Goal: Information Seeking & Learning: Learn about a topic

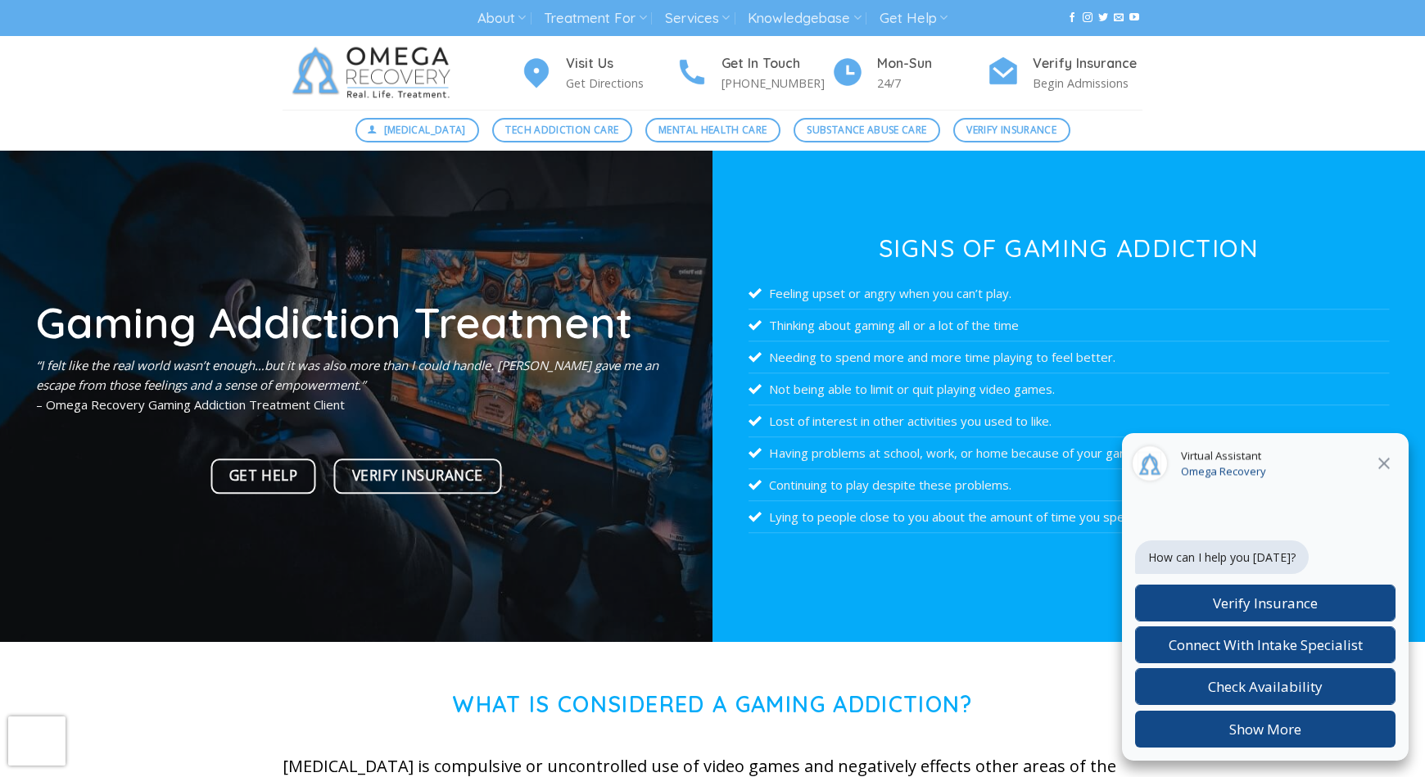
click at [1386, 463] on icon at bounding box center [1384, 464] width 20 height 20
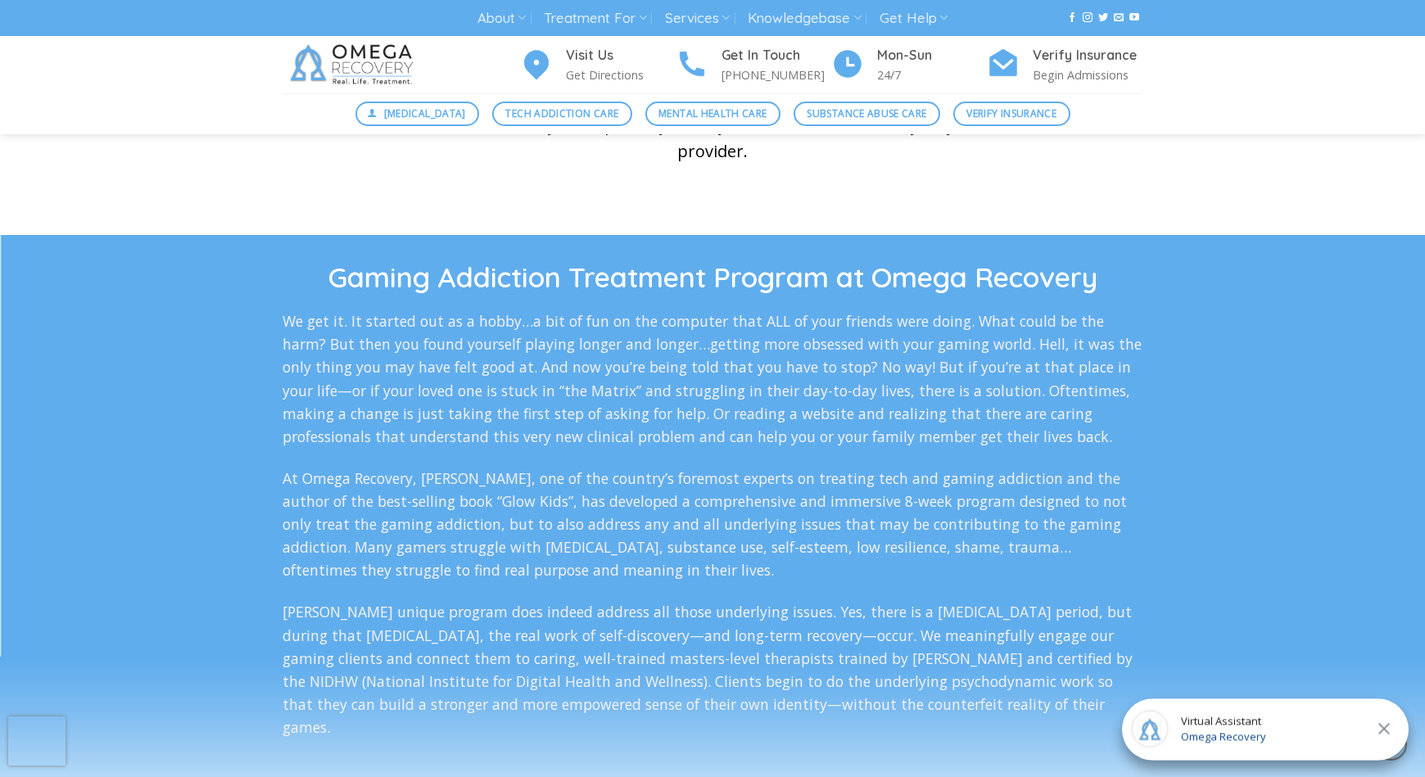
scroll to position [2694, 0]
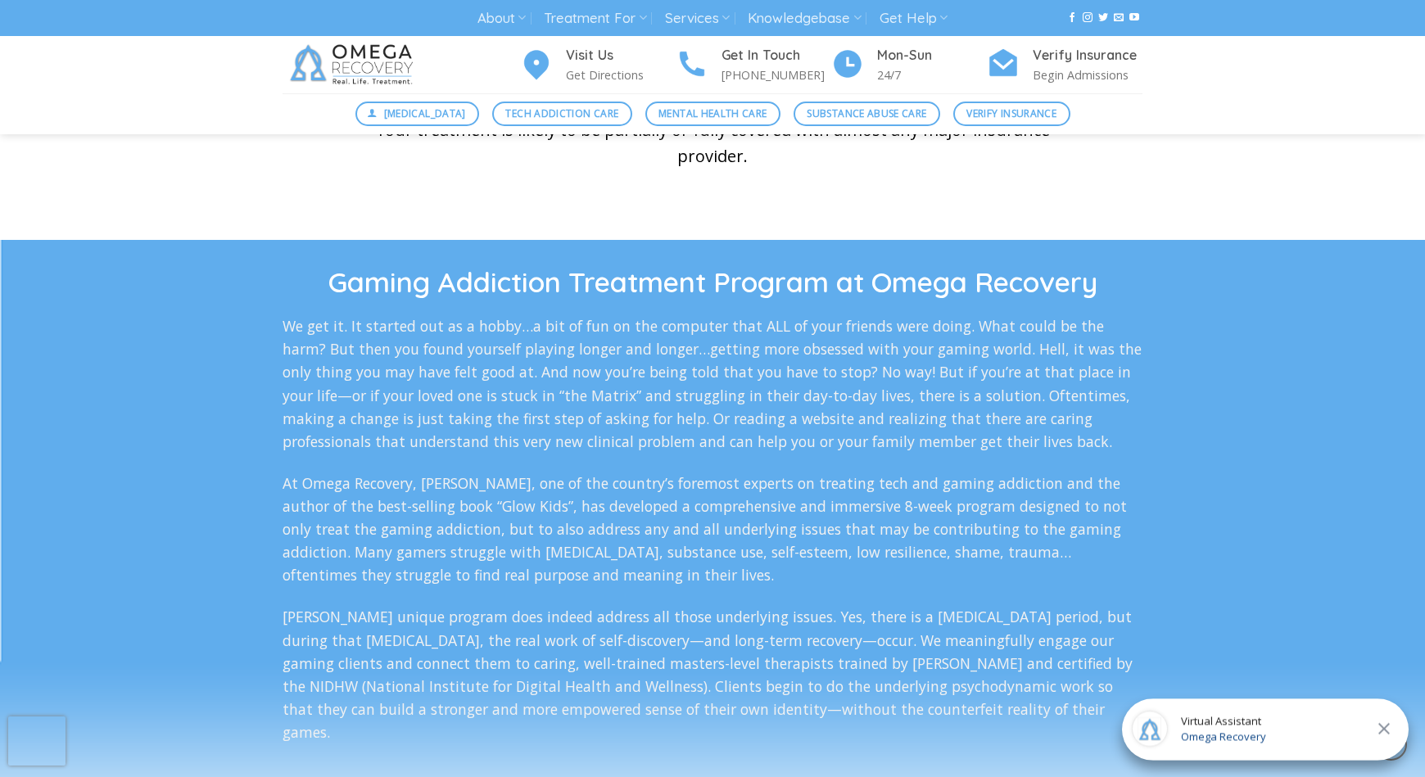
click at [762, 264] on div at bounding box center [712, 566] width 1425 height 653
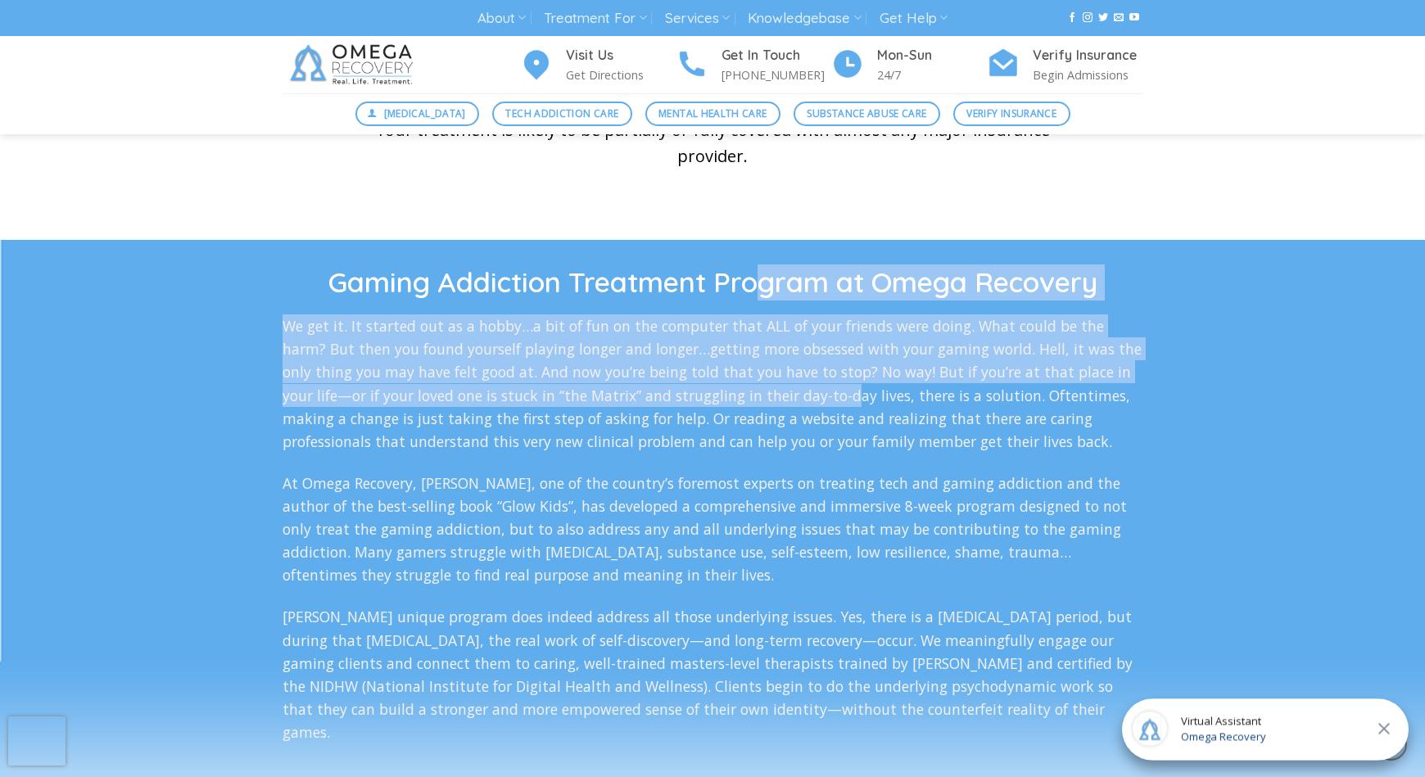
drag, startPoint x: 761, startPoint y: 294, endPoint x: 793, endPoint y: 401, distance: 111.9
click at [793, 404] on div "Gaming Addiction Treatment Program at Omega Recovery We get it. It started out …" at bounding box center [712, 554] width 860 height 580
click at [793, 401] on p "We get it. It started out as a hobby…a bit of fun on the computer that ALL of y…" at bounding box center [712, 383] width 860 height 138
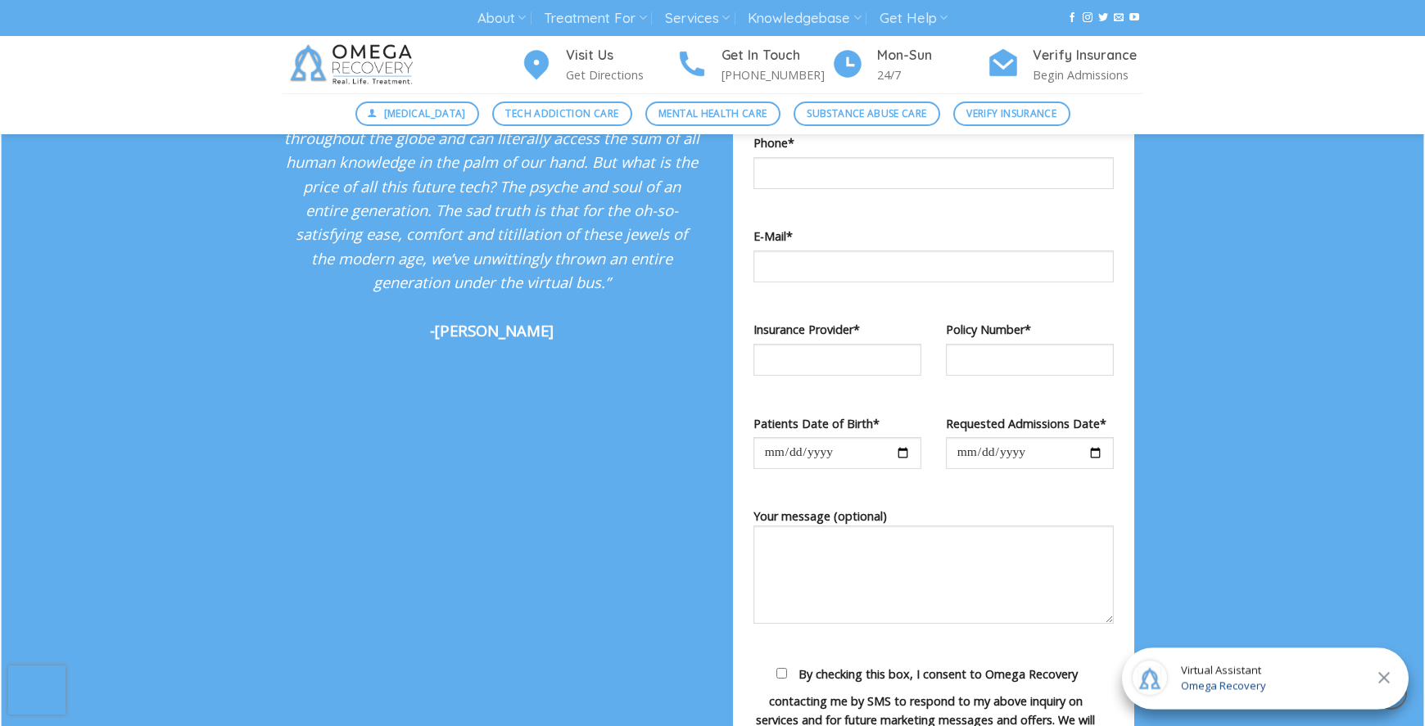
scroll to position [6030, 0]
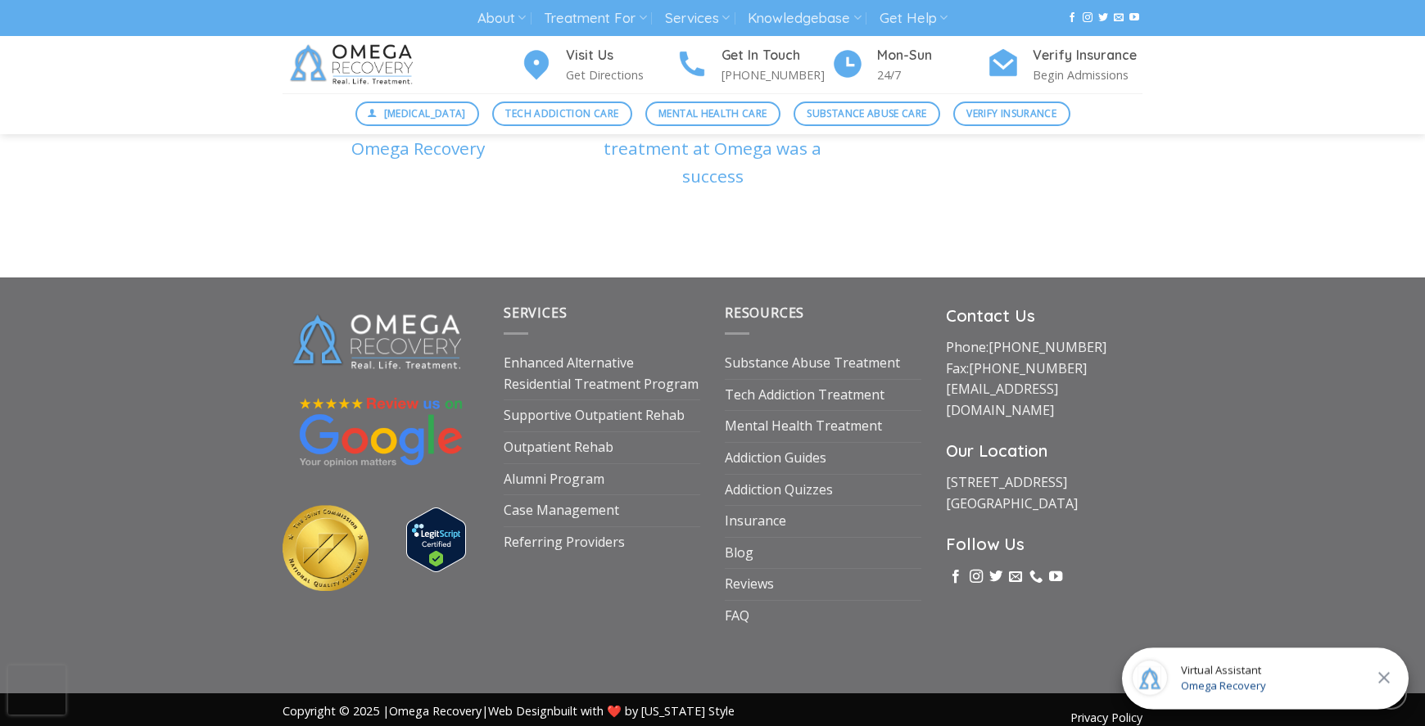
click at [1387, 680] on icon at bounding box center [1383, 677] width 11 height 11
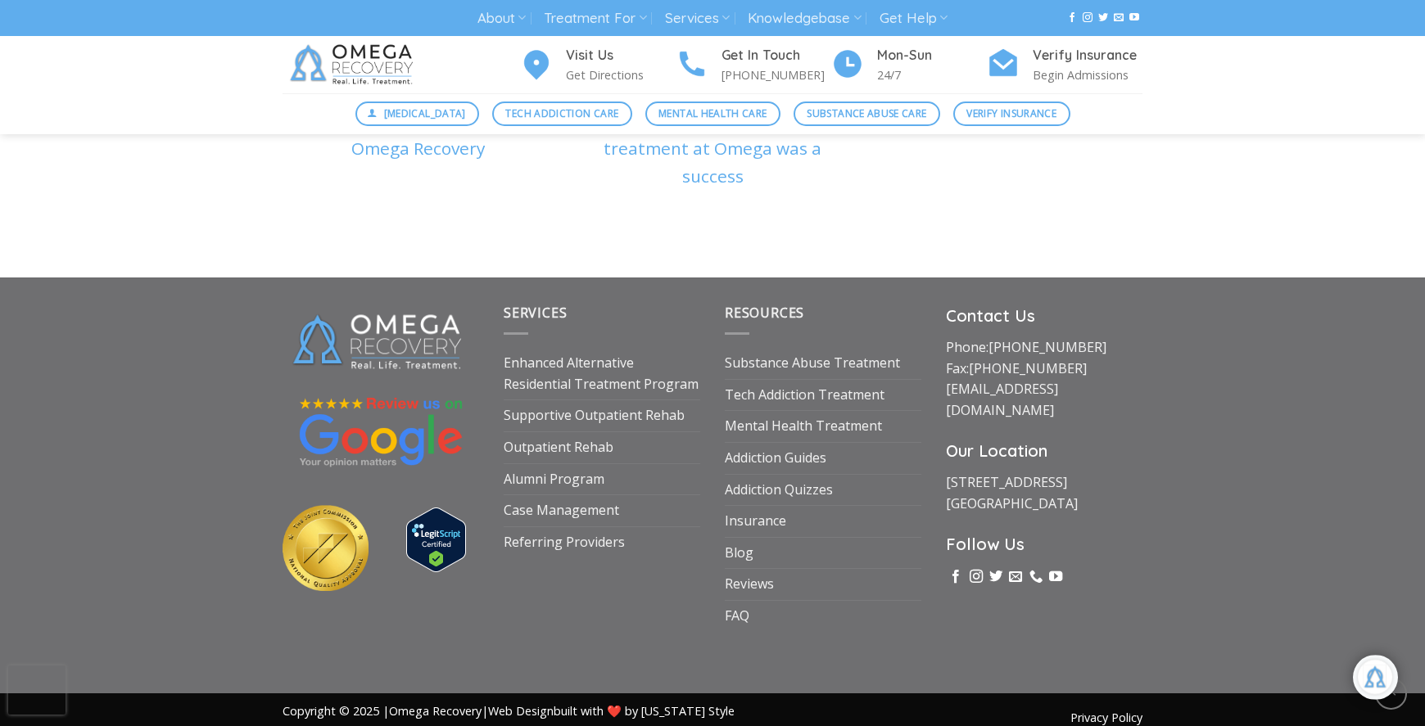
scroll to position [273, 0]
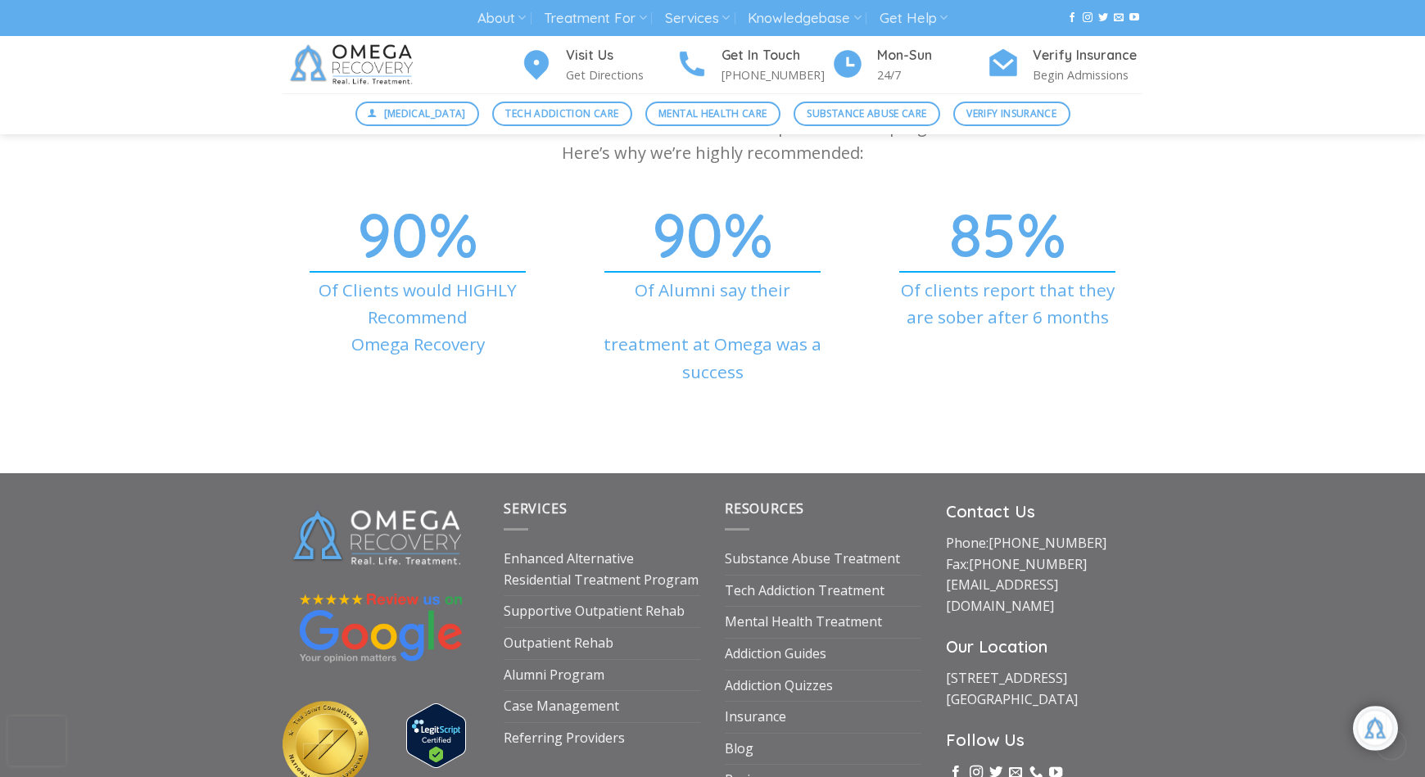
click at [897, 435] on div at bounding box center [712, 217] width 1425 height 513
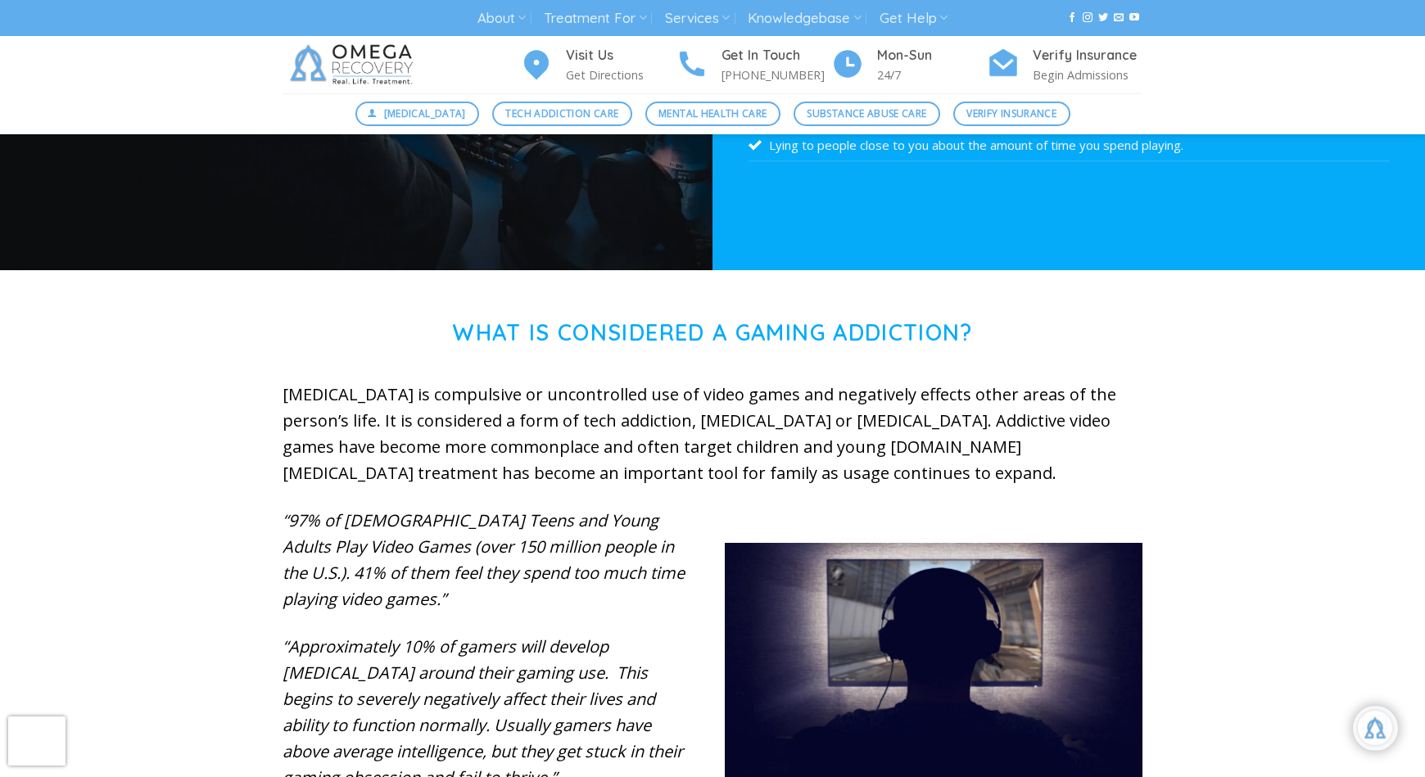
scroll to position [0, 0]
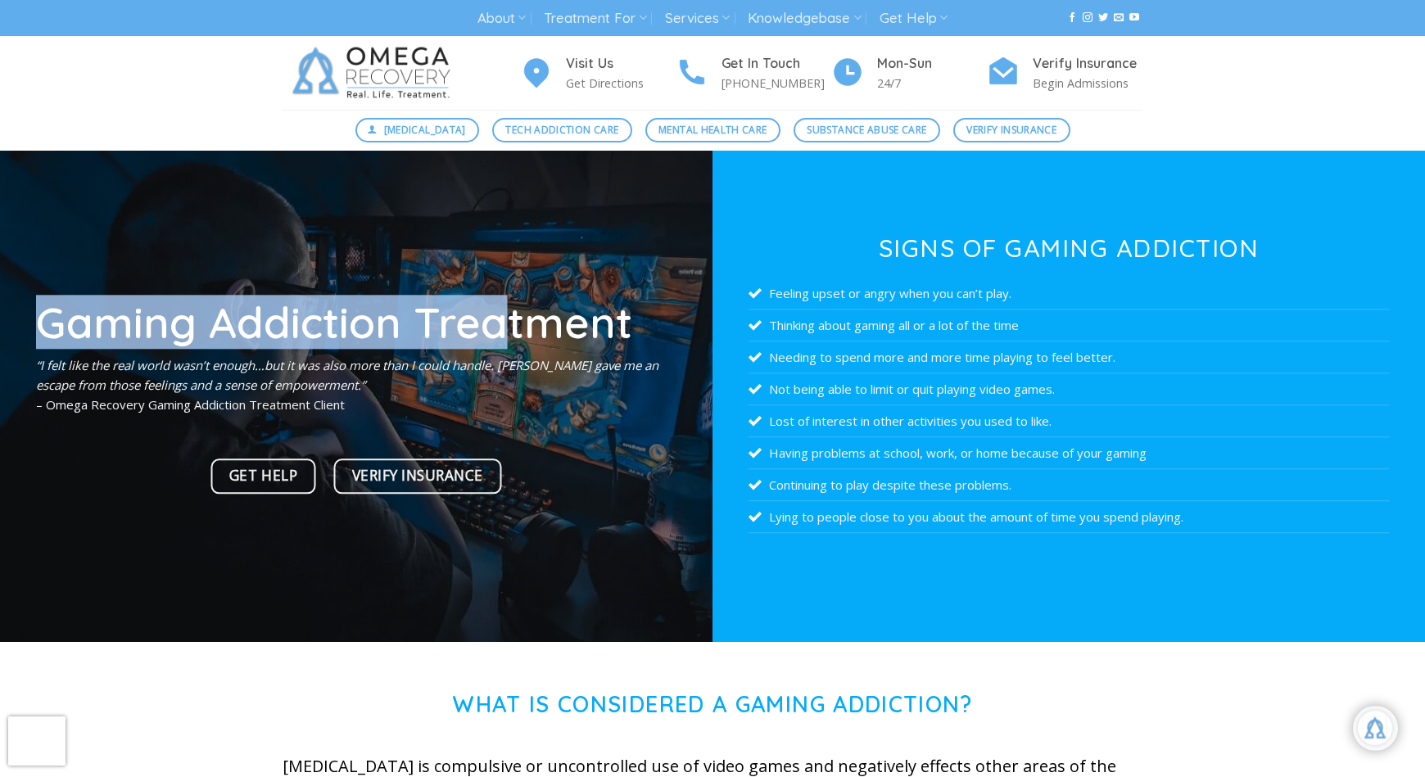
drag, startPoint x: 459, startPoint y: 286, endPoint x: 497, endPoint y: 302, distance: 41.1
click at [497, 302] on div "Gaming Addiction Treatment “I felt like the real world wasn’t enough…but it was…" at bounding box center [356, 396] width 712 height 491
click at [497, 302] on h1 "Gaming Addiction Treatment" at bounding box center [356, 321] width 641 height 43
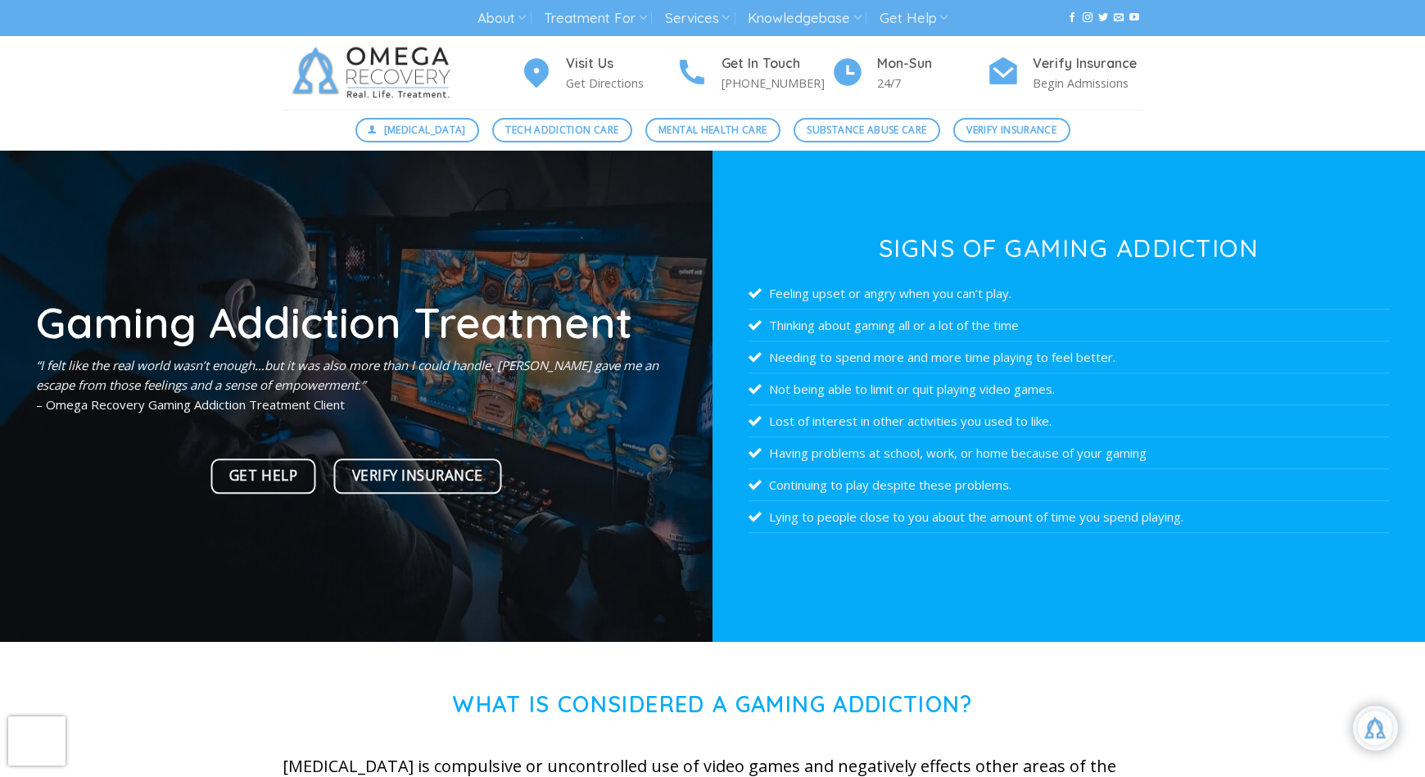
drag, startPoint x: 591, startPoint y: 407, endPoint x: 654, endPoint y: 449, distance: 75.6
click at [654, 449] on div "Gaming Addiction Treatment “I felt like the real world wasn’t enough…but it was…" at bounding box center [356, 400] width 641 height 201
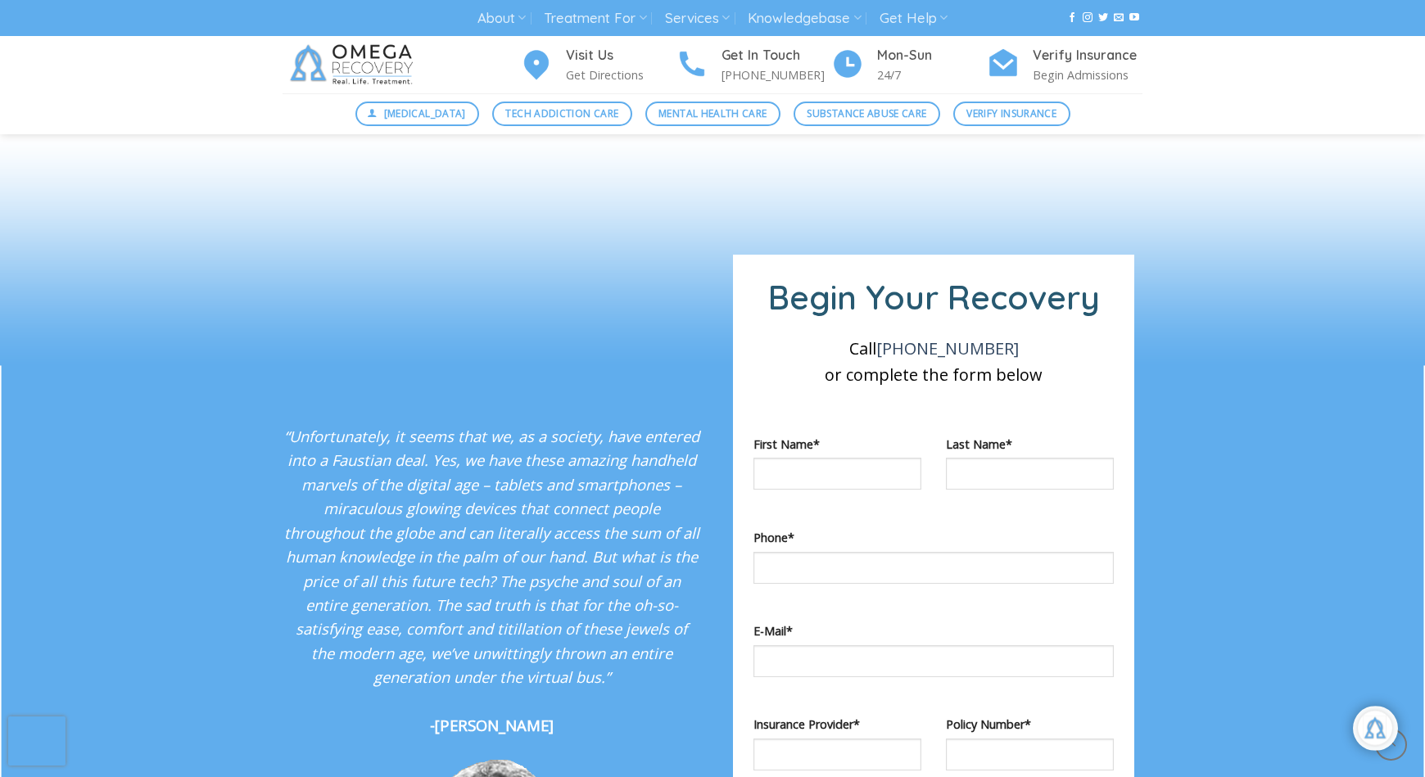
scroll to position [1324, 0]
click at [367, 189] on div at bounding box center [712, 202] width 1425 height 131
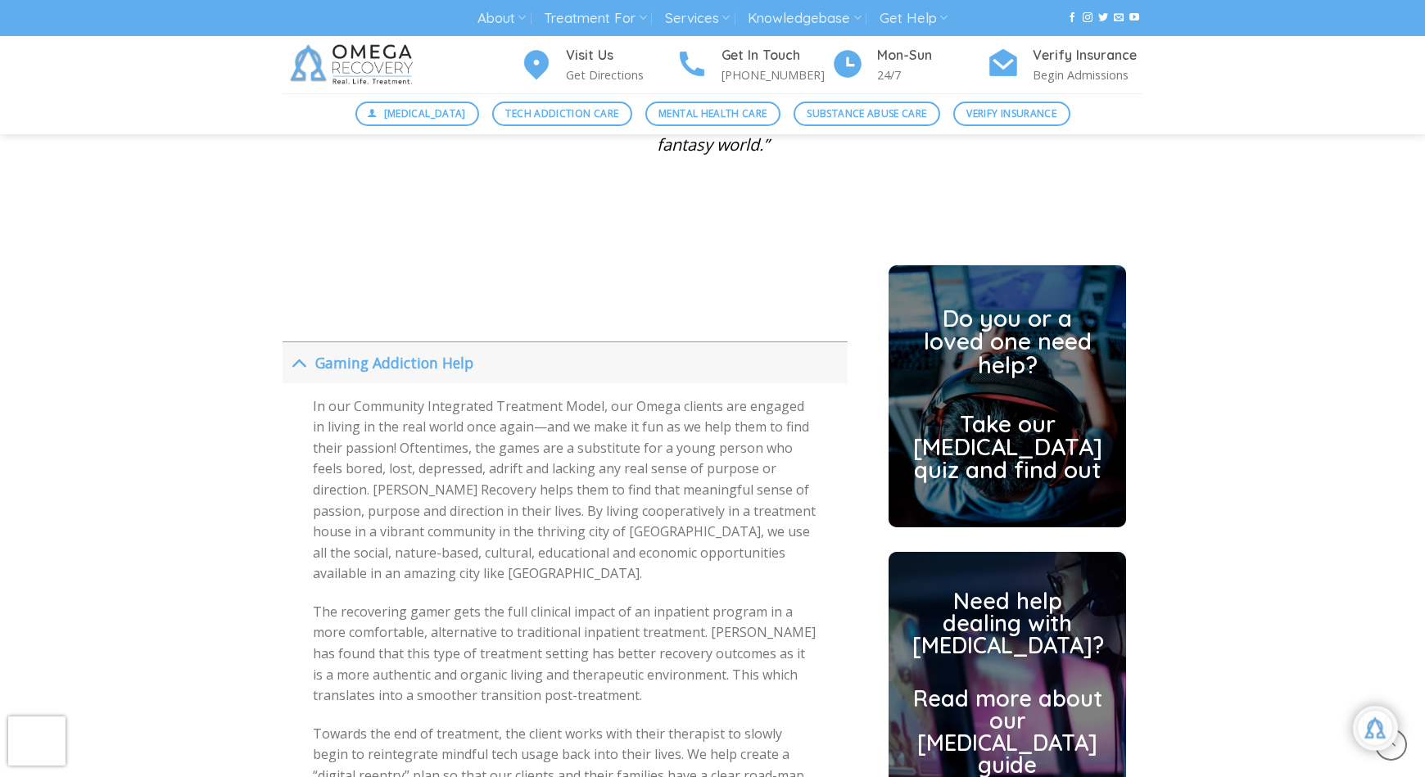
scroll to position [3992, 0]
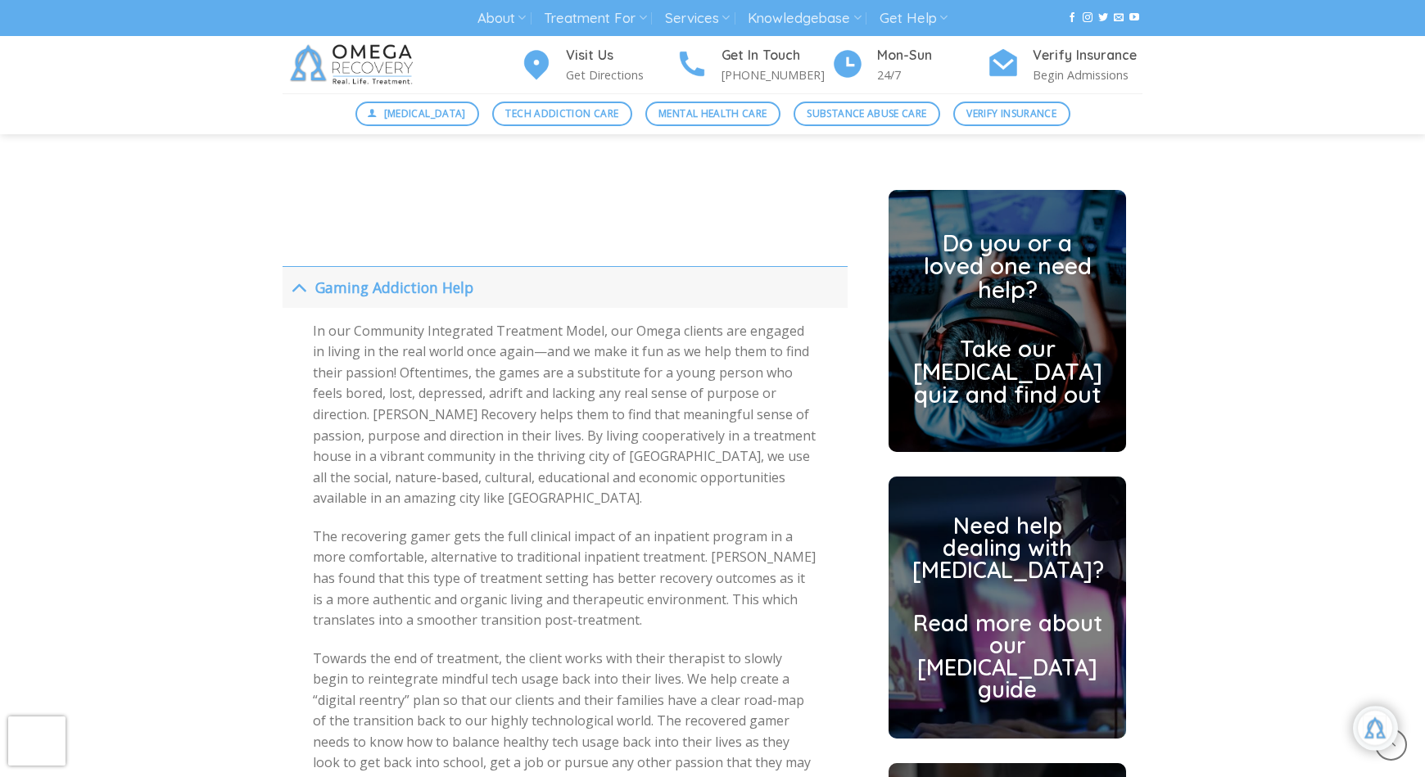
click at [288, 269] on button "Toggle" at bounding box center [298, 286] width 32 height 35
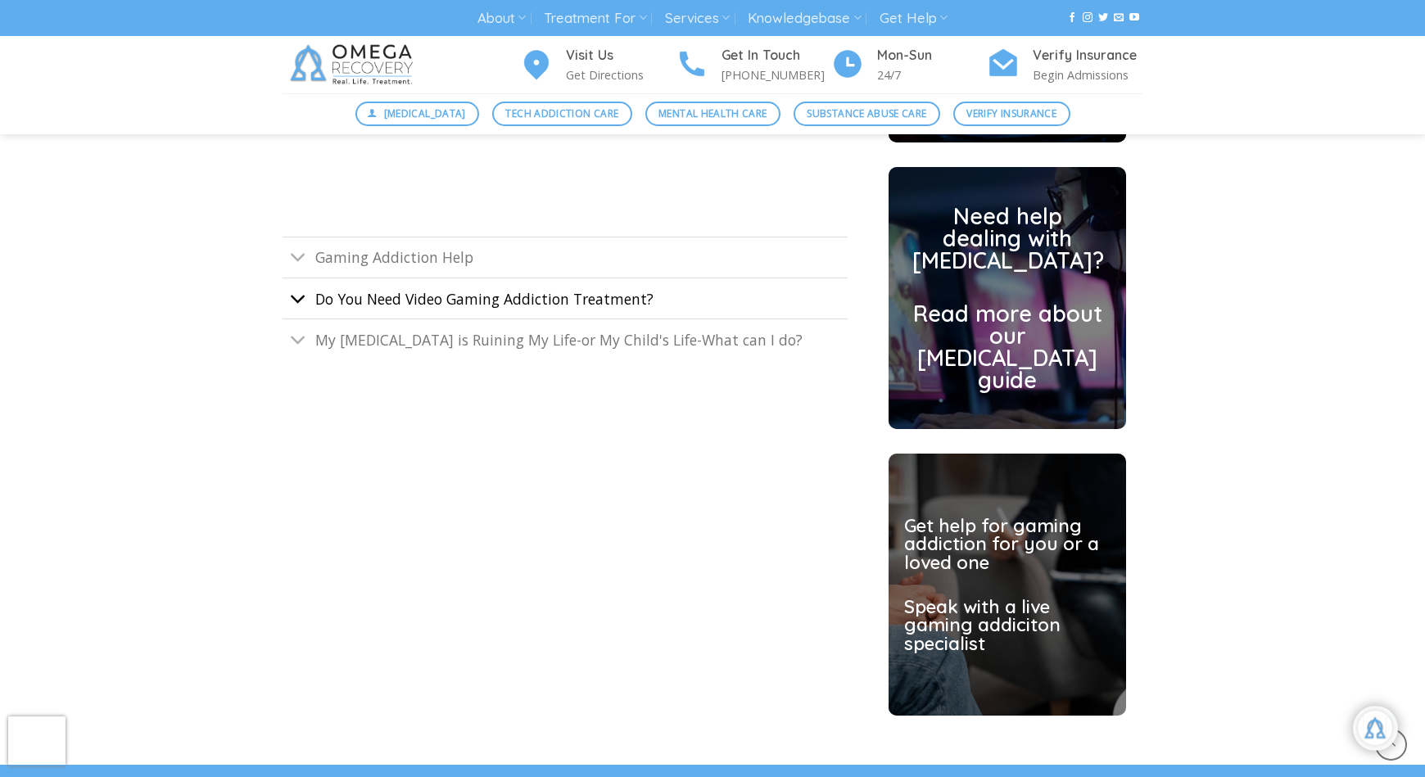
scroll to position [4340, 0]
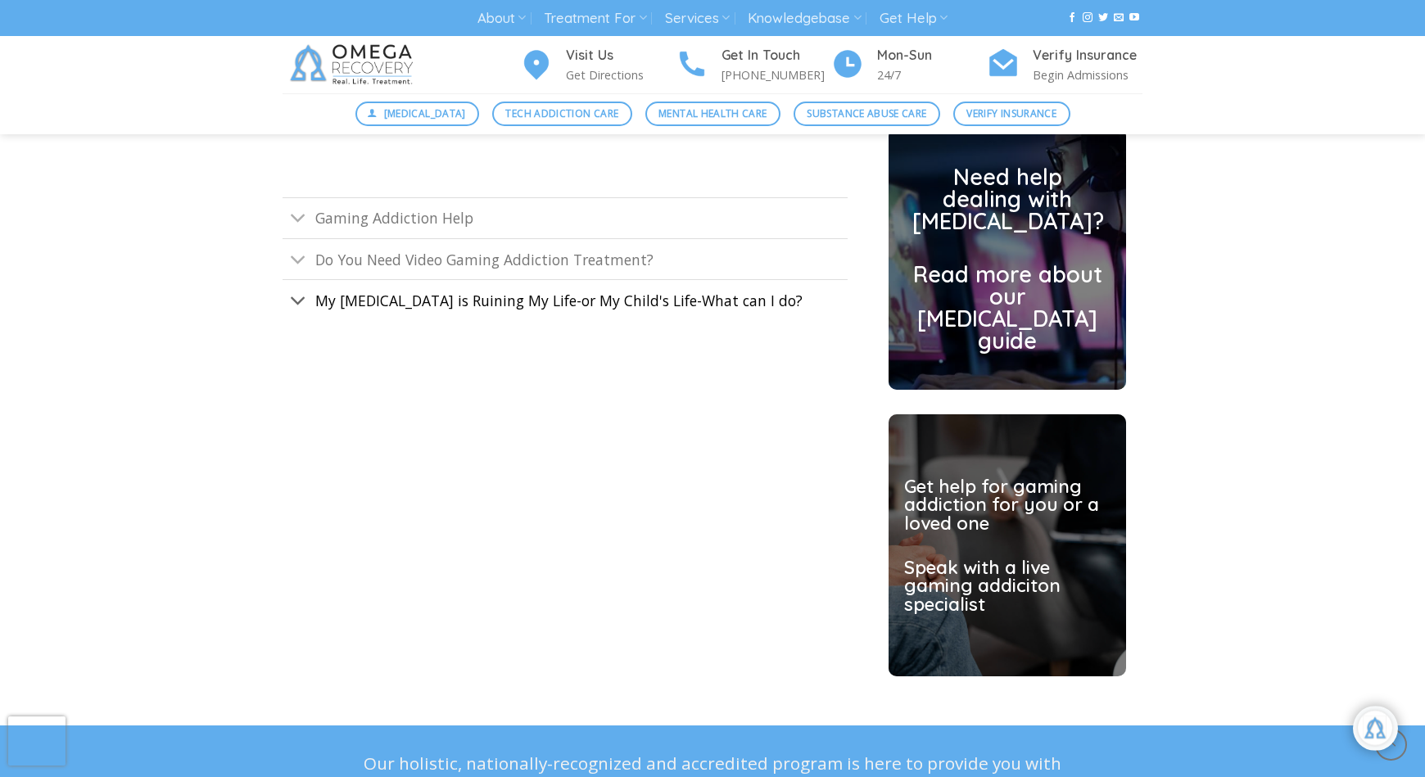
click at [310, 286] on link "My [MEDICAL_DATA] is Ruining My Life-or My Child's Life-What can I do?" at bounding box center [564, 299] width 565 height 41
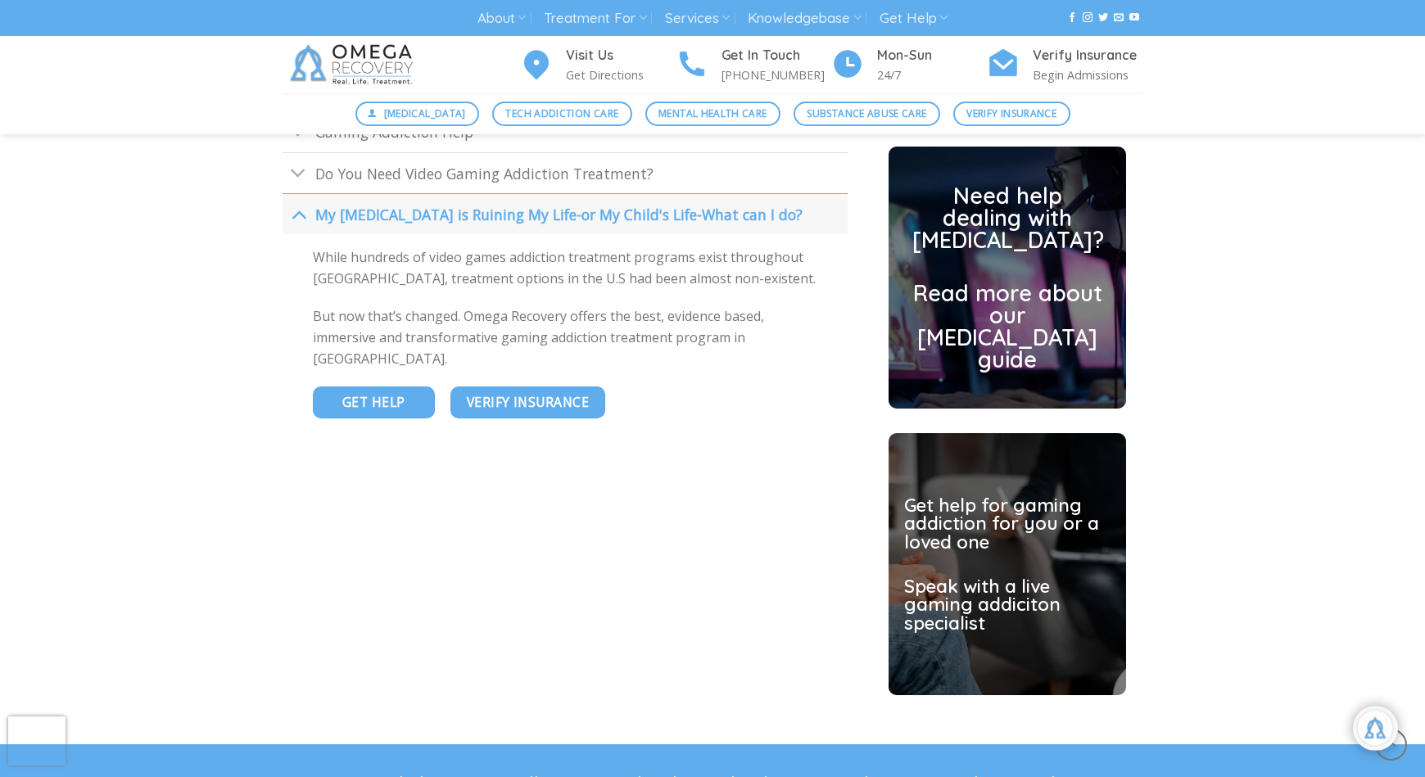
scroll to position [4310, 0]
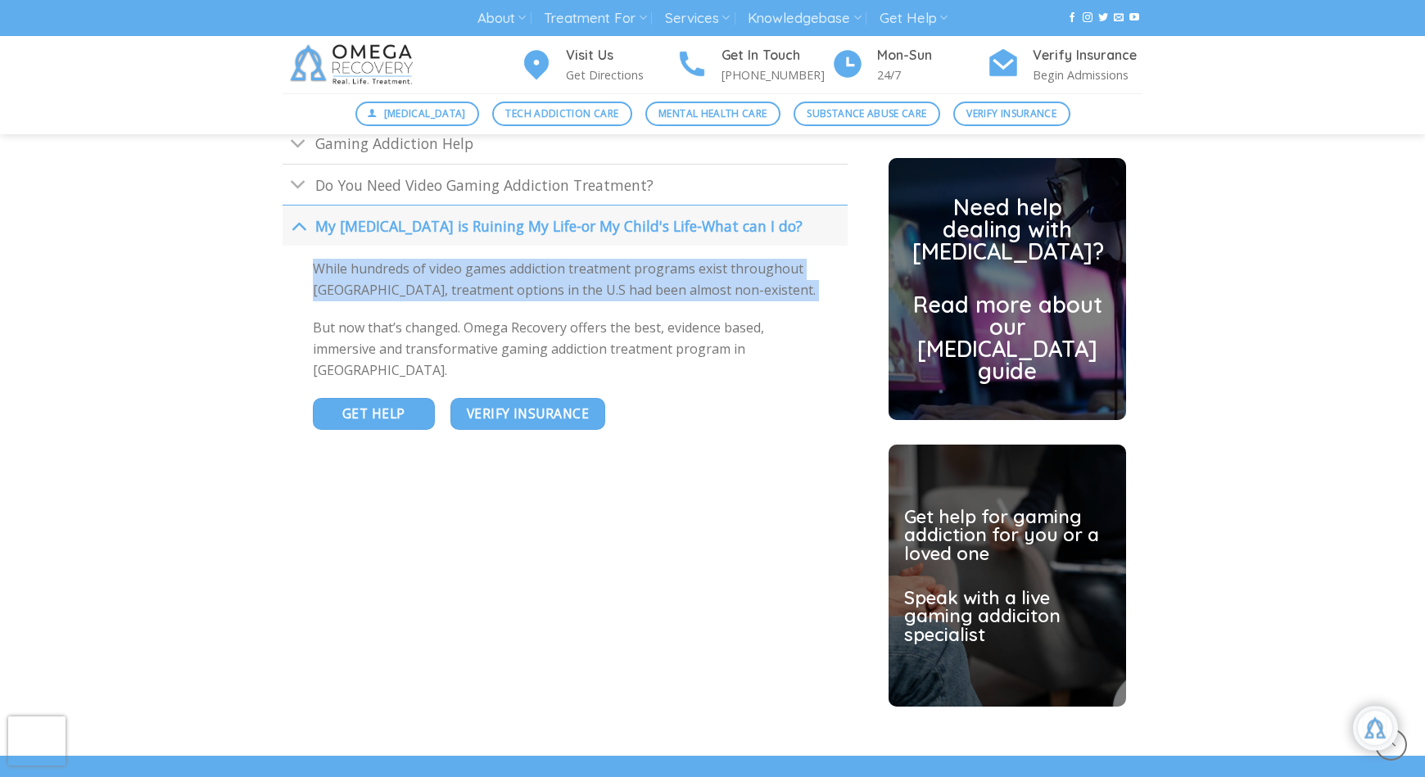
drag, startPoint x: 295, startPoint y: 264, endPoint x: 506, endPoint y: 309, distance: 215.8
click at [508, 309] on div "While hundreds of video games addiction treatment programs exist throughout [GE…" at bounding box center [564, 351] width 565 height 210
click at [506, 309] on div "While hundreds of video games addiction treatment programs exist throughout [GE…" at bounding box center [565, 320] width 504 height 122
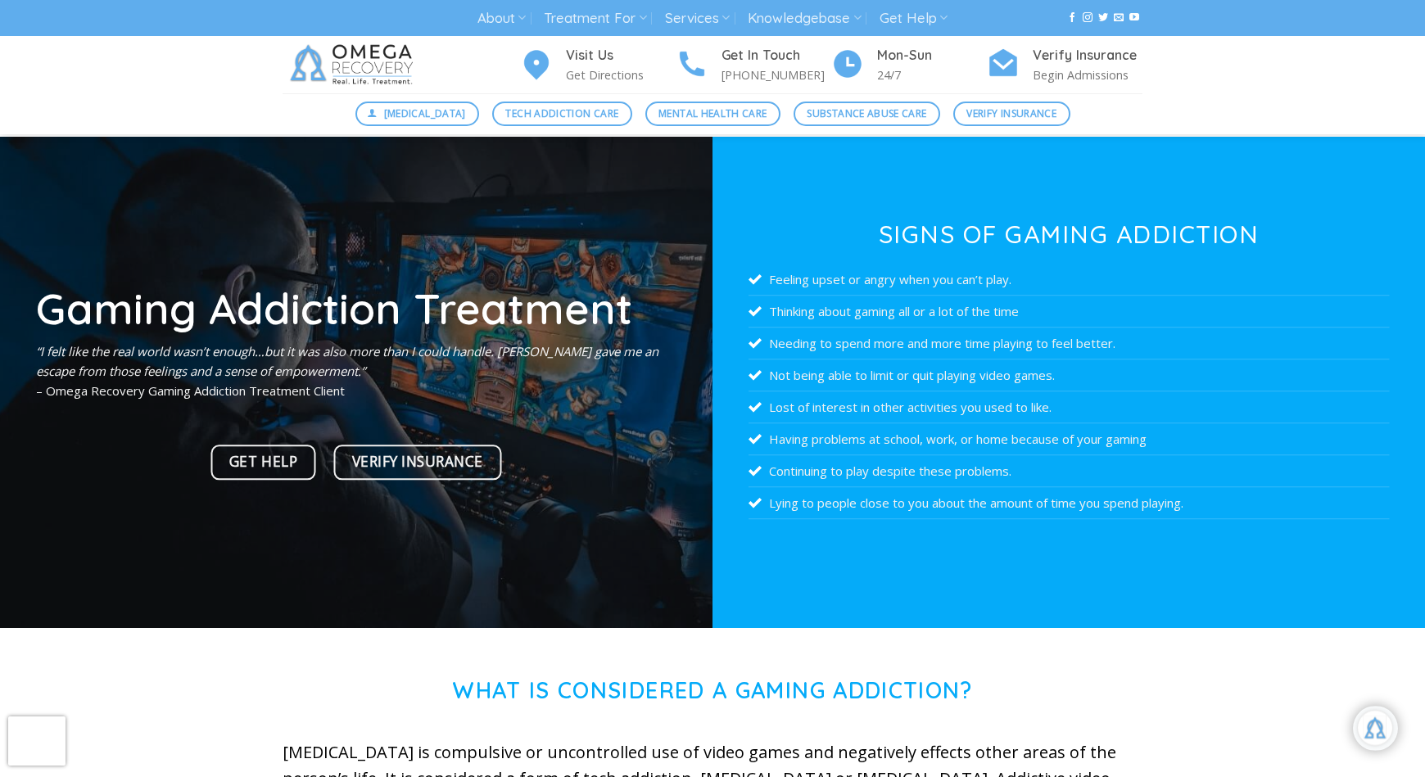
scroll to position [0, 0]
